Goal: Information Seeking & Learning: Learn about a topic

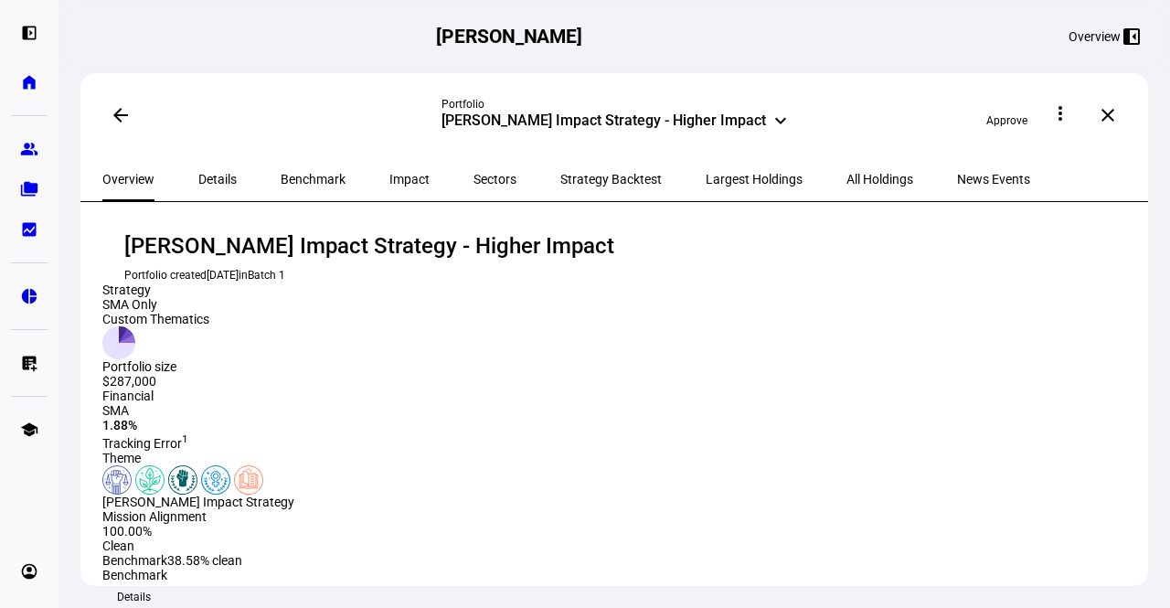
click at [212, 173] on span "Details" at bounding box center [217, 179] width 38 height 13
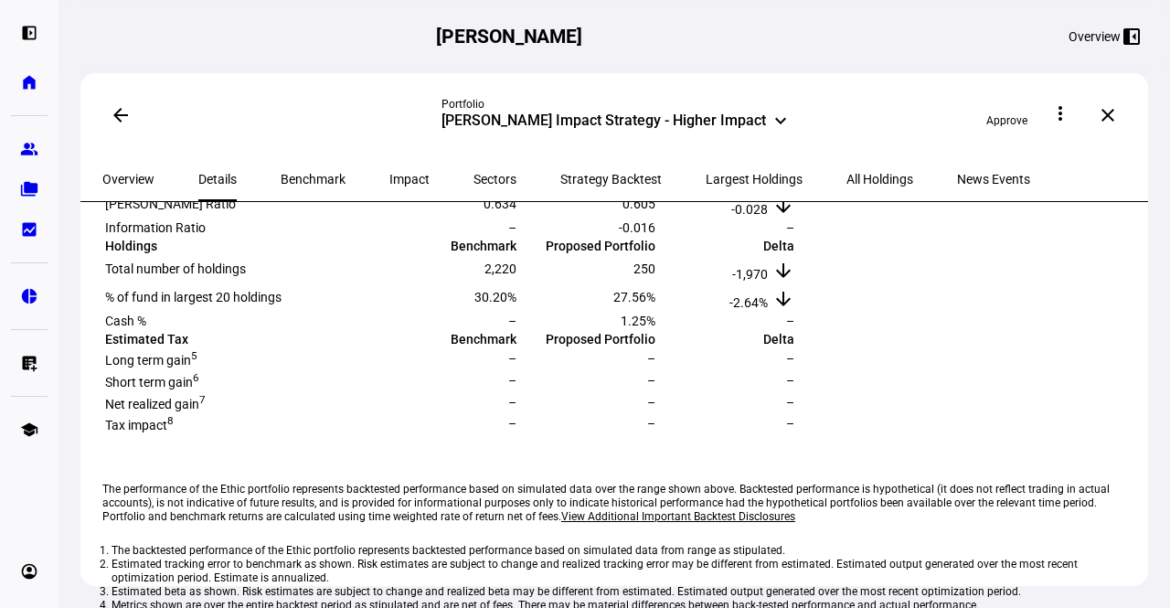
scroll to position [390, 0]
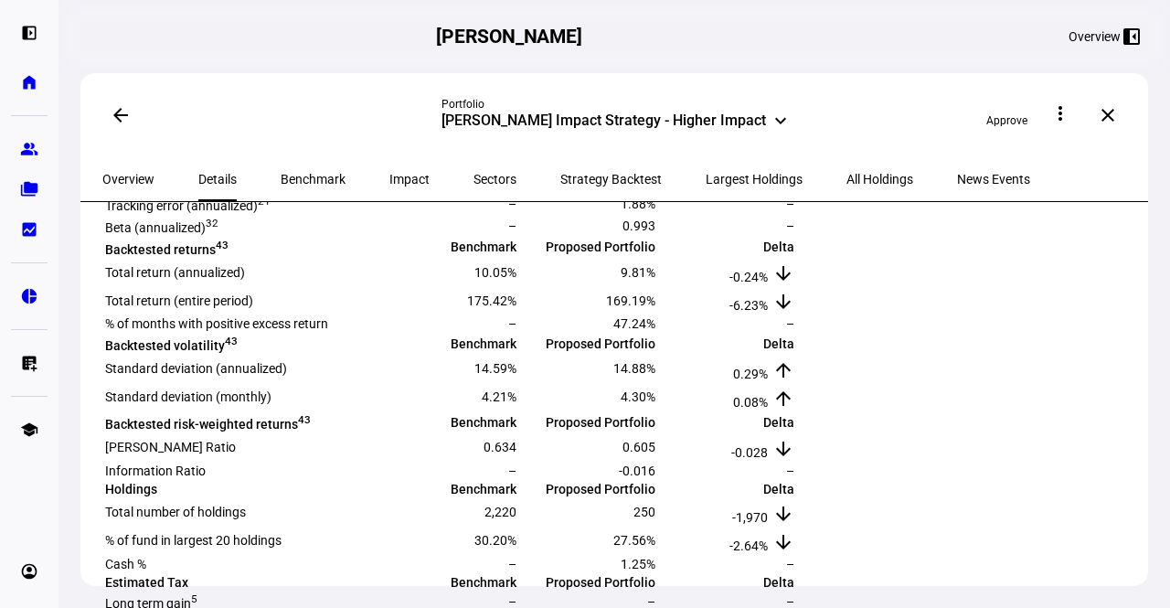
click at [389, 173] on span "Impact" at bounding box center [409, 179] width 40 height 13
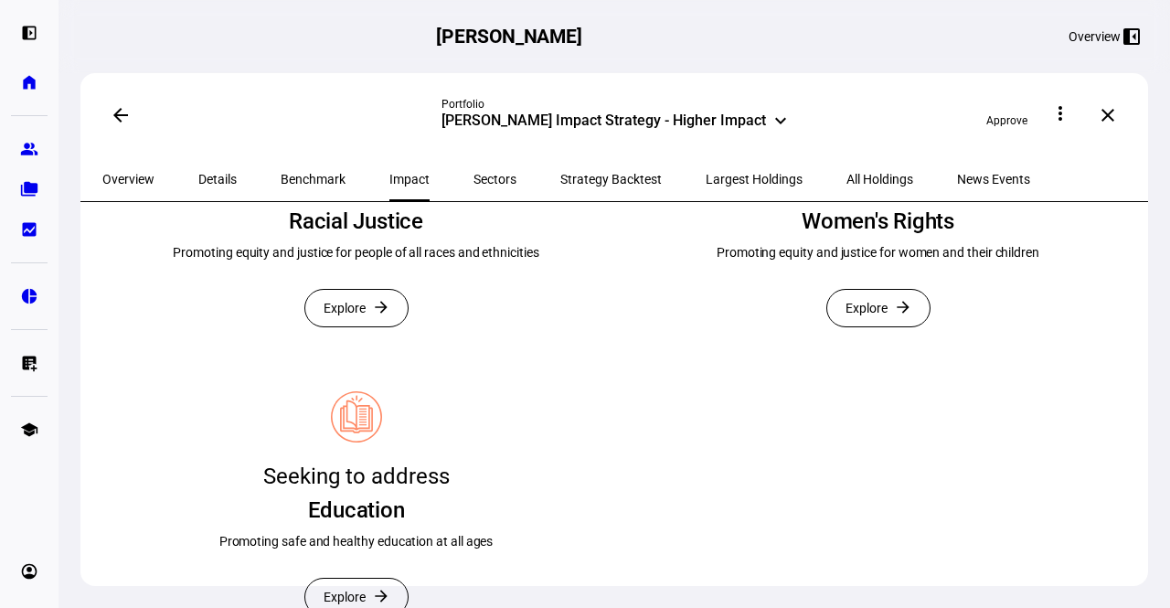
scroll to position [684, 0]
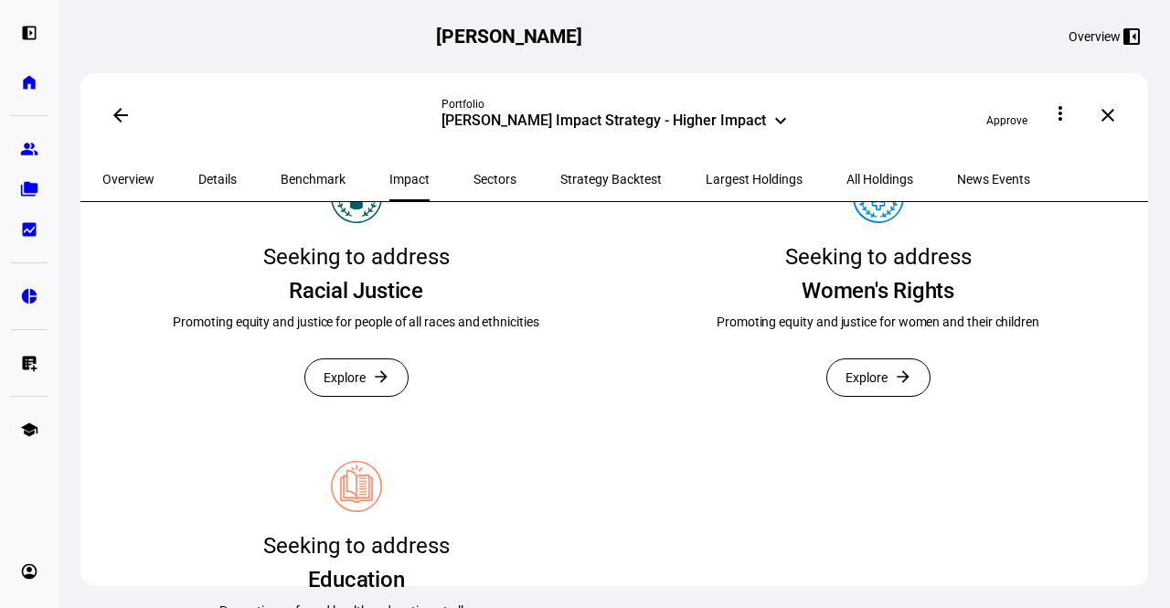
click at [345, 396] on span "Explore" at bounding box center [344, 377] width 42 height 37
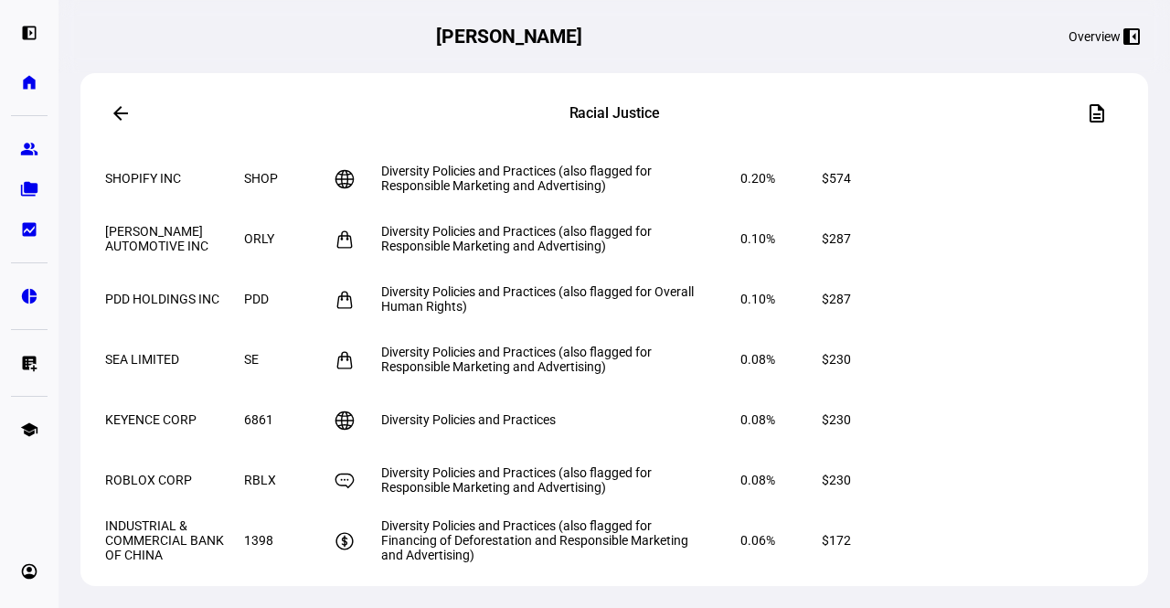
scroll to position [1516, 0]
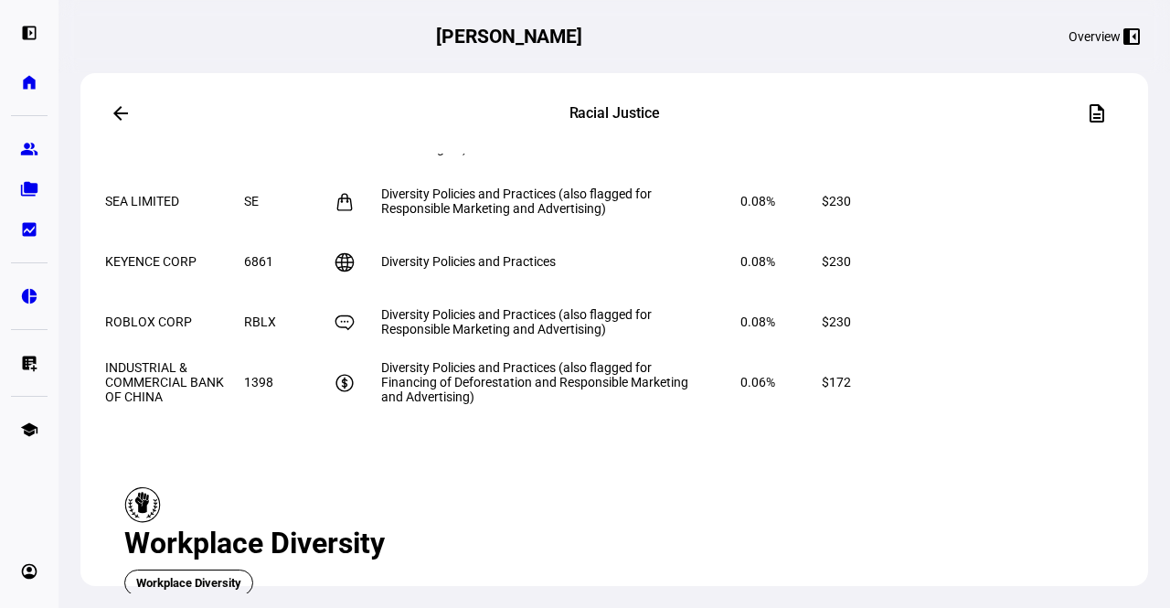
click at [116, 111] on mat-icon "arrow_back" at bounding box center [121, 113] width 22 height 22
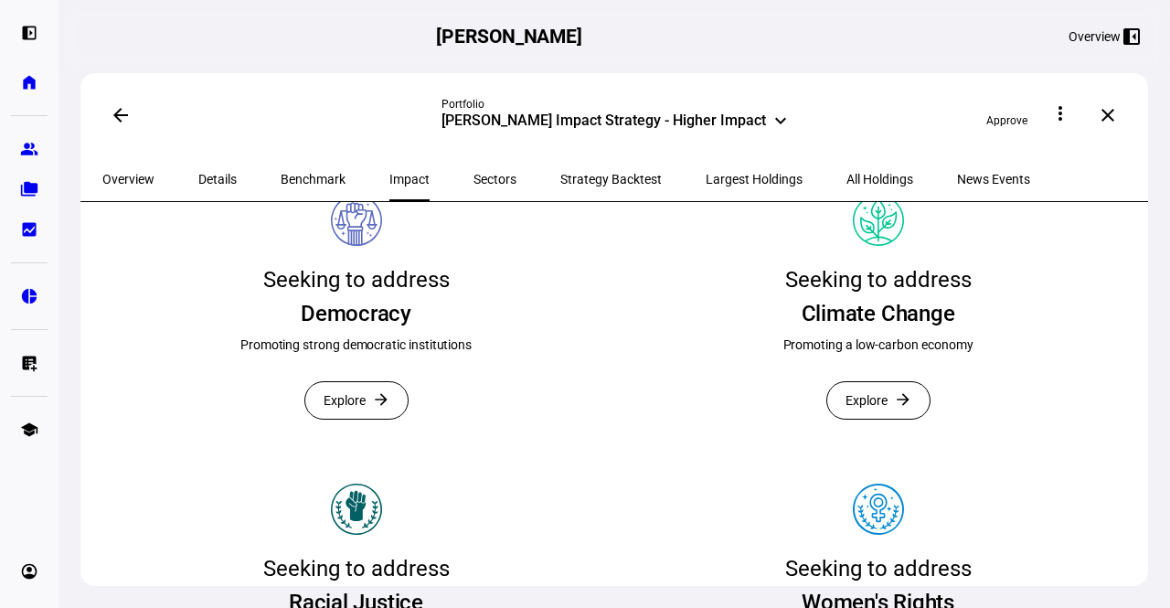
scroll to position [394, 0]
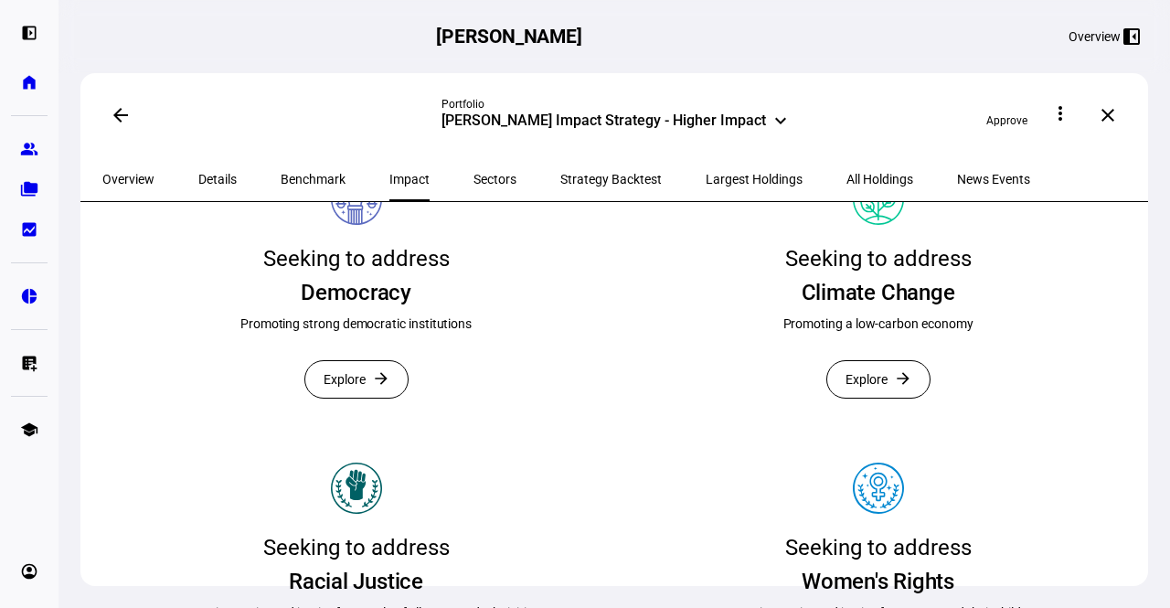
click at [115, 175] on span "Overview" at bounding box center [128, 179] width 52 height 13
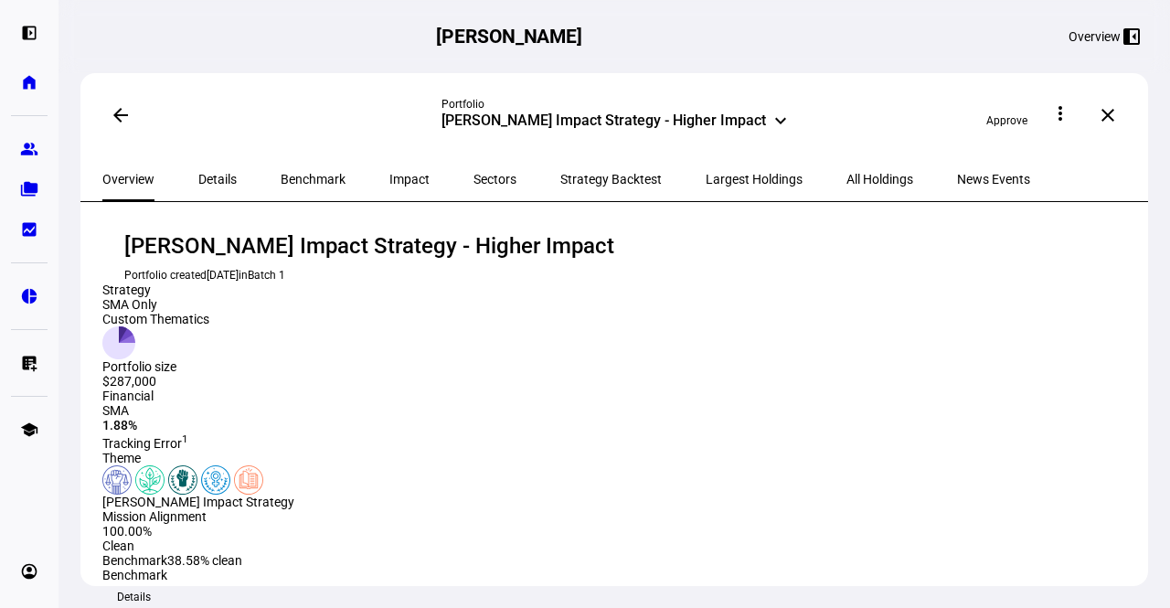
click at [199, 182] on span "Details" at bounding box center [217, 179] width 38 height 13
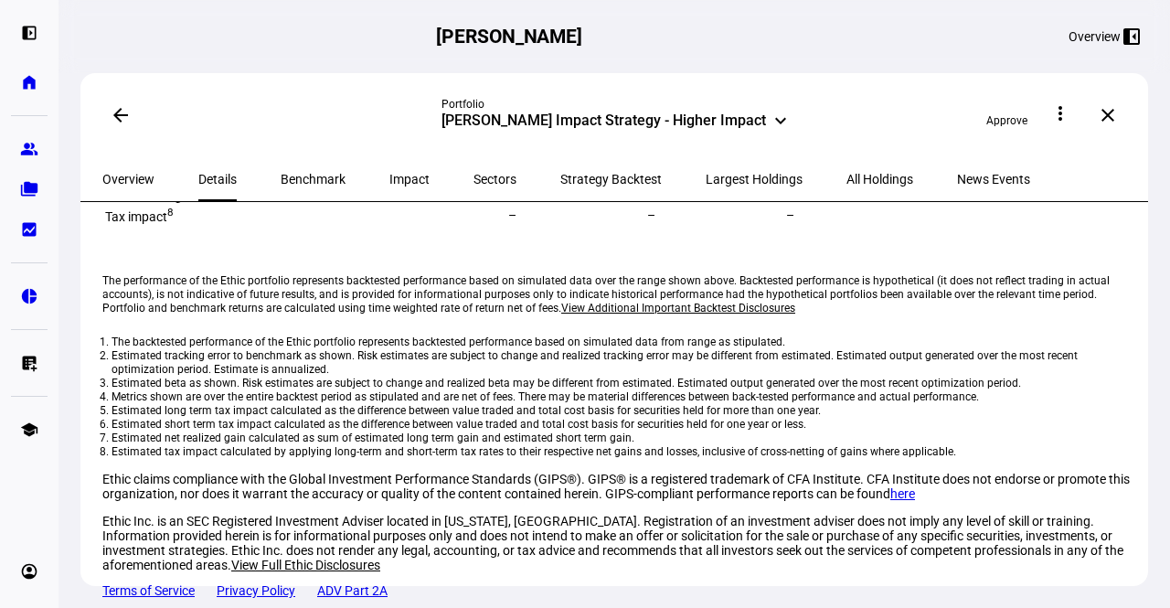
scroll to position [1161, 0]
click at [281, 162] on span "Benchmark" at bounding box center [313, 179] width 65 height 44
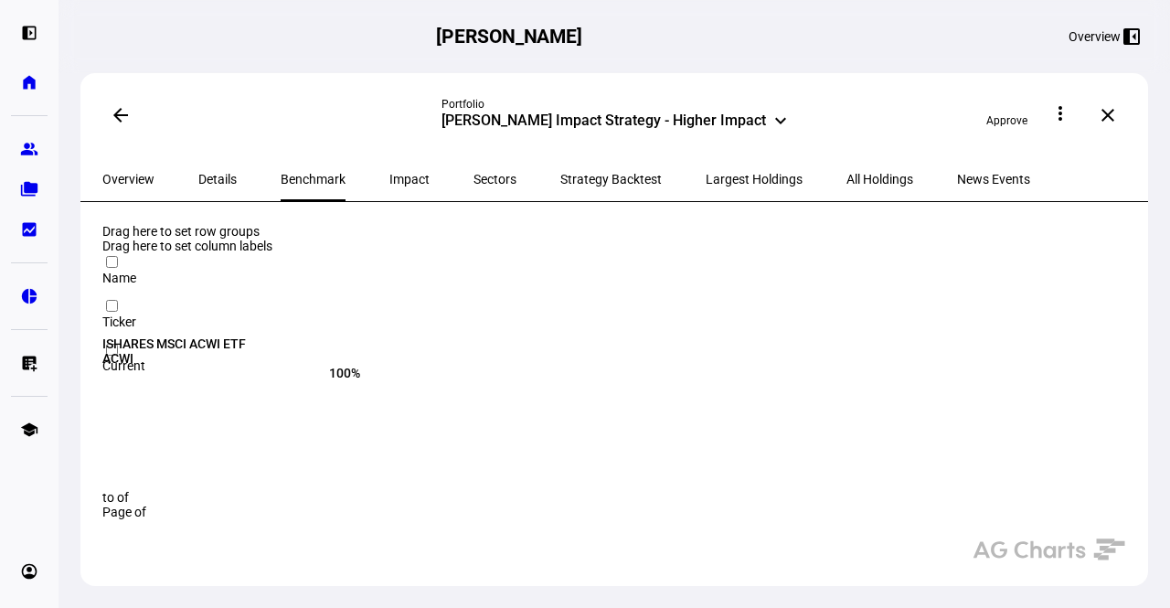
click at [389, 175] on span "Impact" at bounding box center [409, 179] width 40 height 13
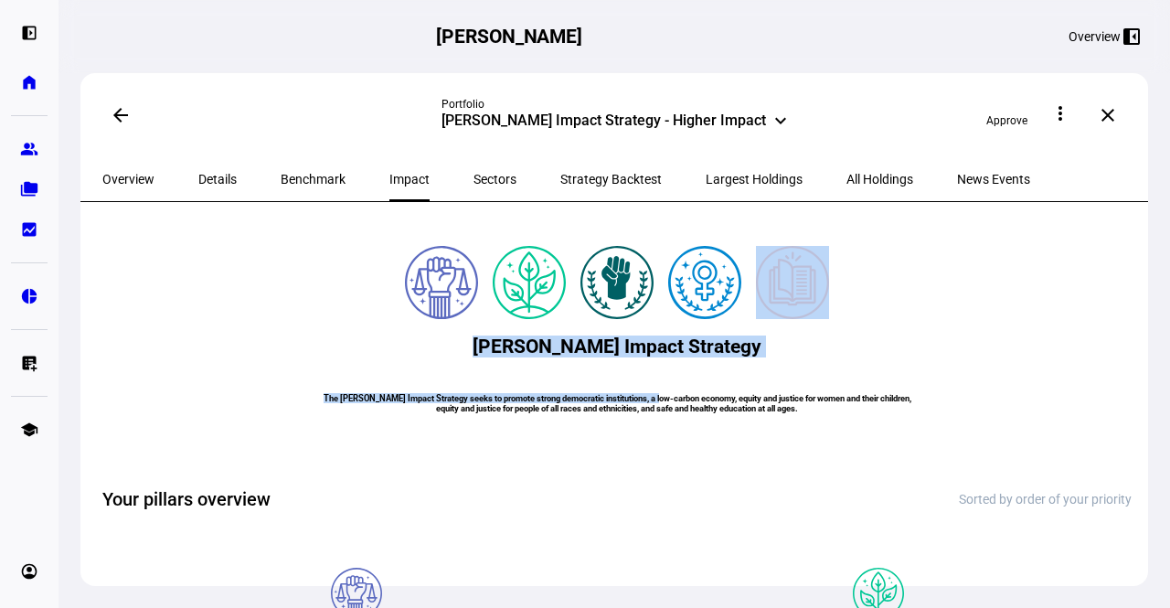
drag, startPoint x: 1137, startPoint y: 207, endPoint x: 1140, endPoint y: 220, distance: 13.3
click at [1140, 220] on eth-route-card-body "[PERSON_NAME] Impact Strategy The [PERSON_NAME] Impact Strategy seeks to promot…" at bounding box center [613, 422] width 1067 height 440
click at [1081, 264] on eth-route-card-body "[PERSON_NAME] Impact Strategy The [PERSON_NAME] Impact Strategy seeks to promot…" at bounding box center [613, 422] width 1067 height 440
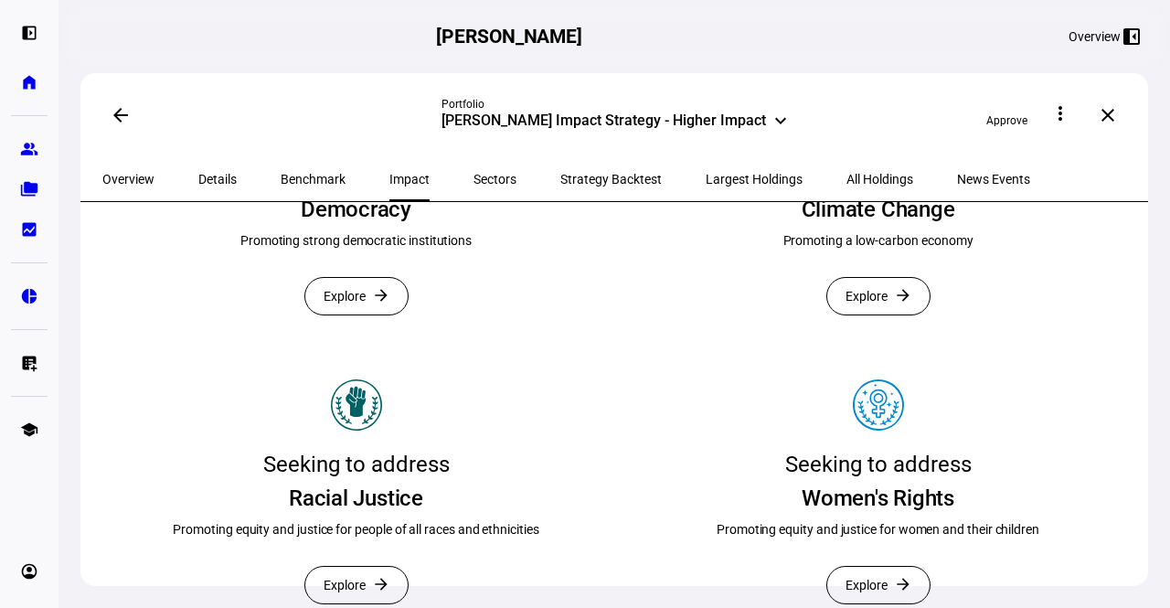
scroll to position [498, 0]
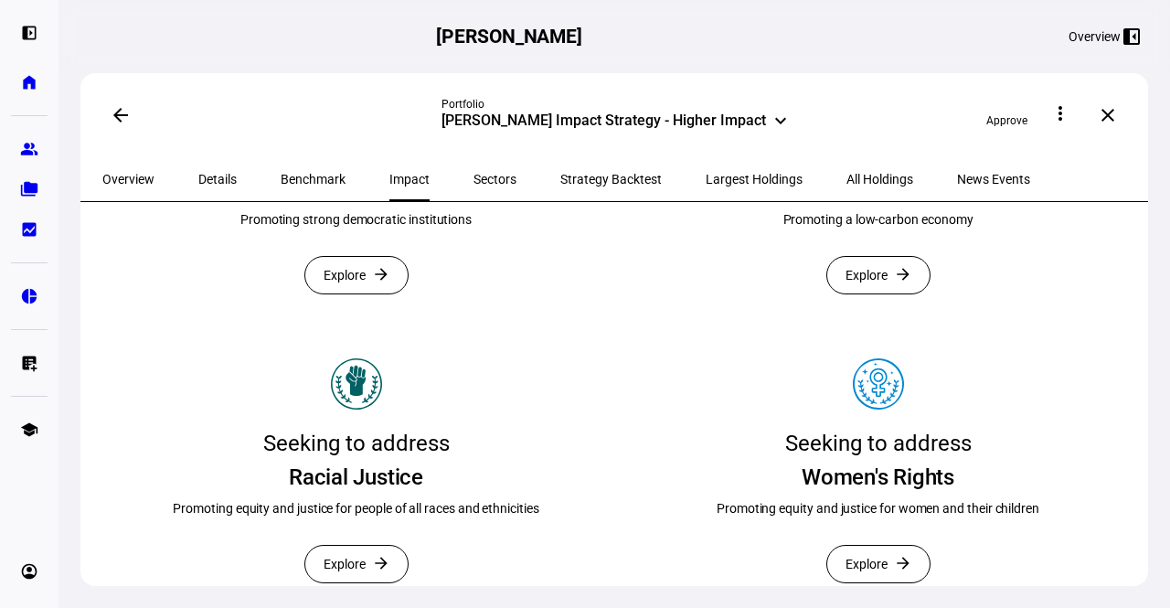
click at [384, 283] on mat-icon "arrow_forward" at bounding box center [381, 274] width 18 height 18
